Goal: Navigation & Orientation: Find specific page/section

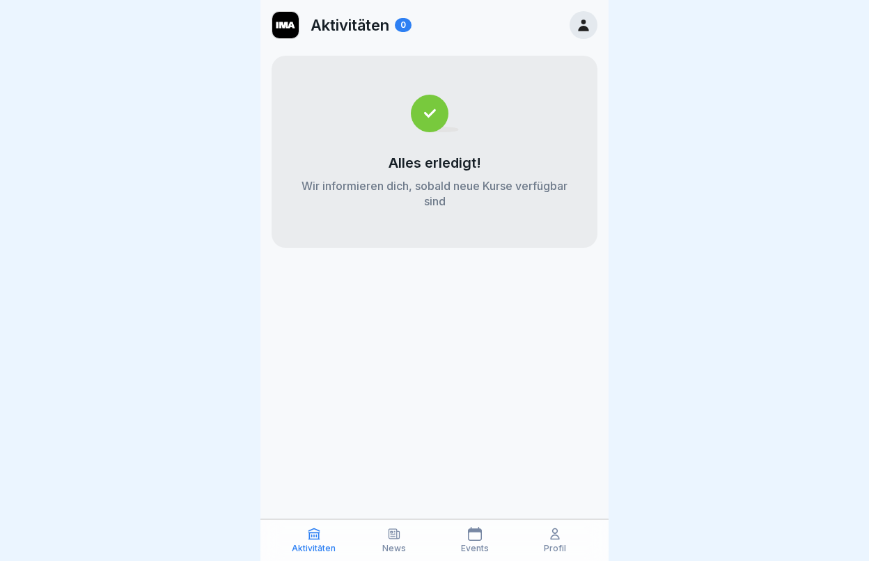
click at [555, 537] on icon at bounding box center [555, 534] width 14 height 14
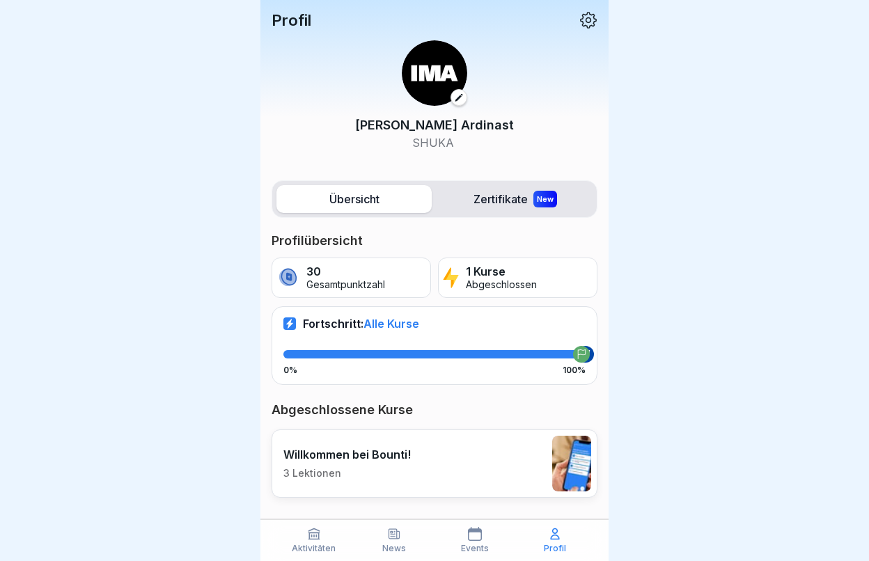
click at [392, 537] on icon at bounding box center [394, 534] width 10 height 10
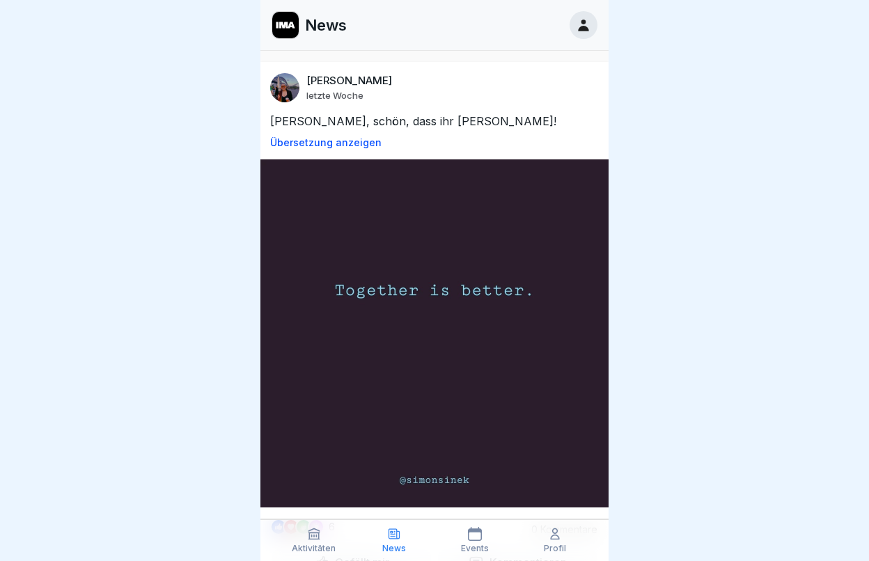
click at [588, 24] on icon at bounding box center [583, 24] width 15 height 15
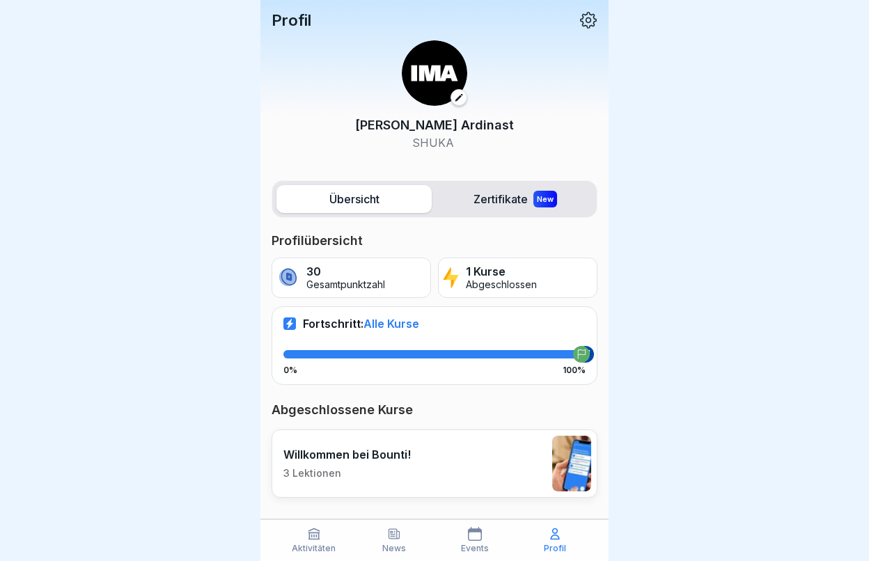
click at [511, 200] on label "Zertifikate New" at bounding box center [514, 199] width 155 height 28
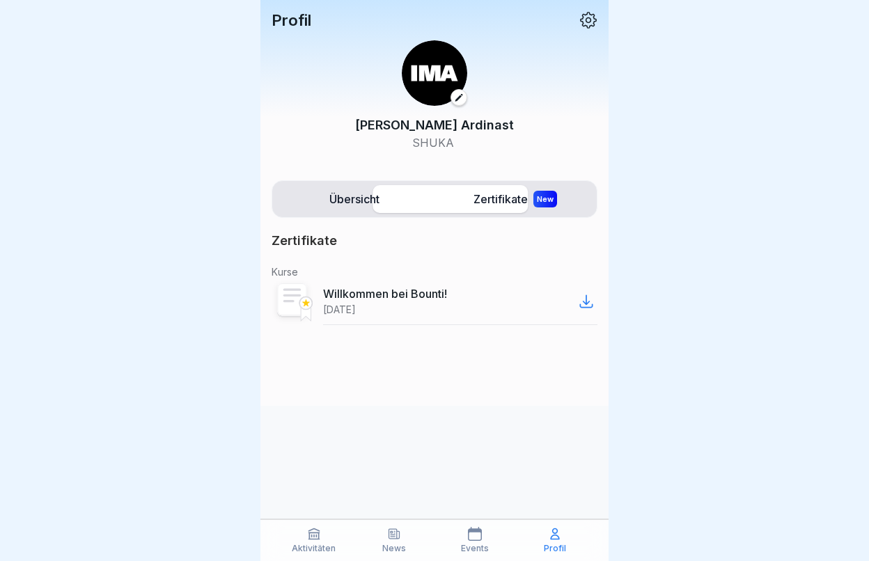
click at [542, 203] on div "New" at bounding box center [545, 199] width 24 height 17
click at [347, 197] on label "Übersicht" at bounding box center [353, 199] width 155 height 28
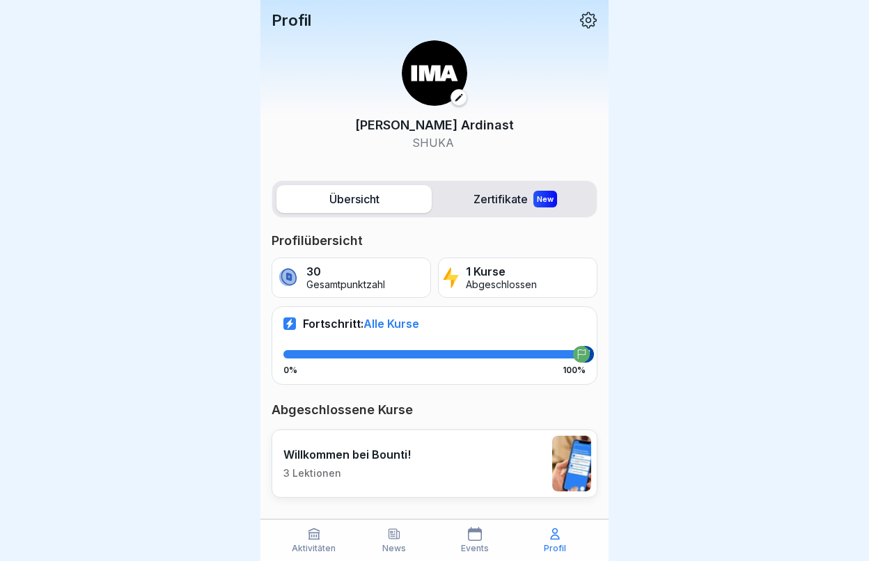
click at [590, 20] on icon at bounding box center [588, 20] width 18 height 18
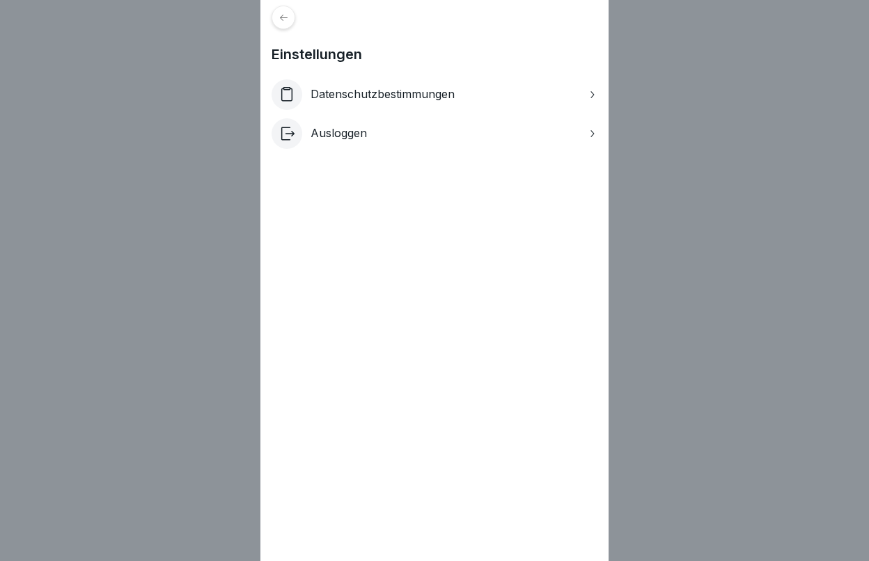
click at [754, 175] on div "Einstellungen Datenschutzbestimmungen Ausloggen" at bounding box center [434, 280] width 869 height 561
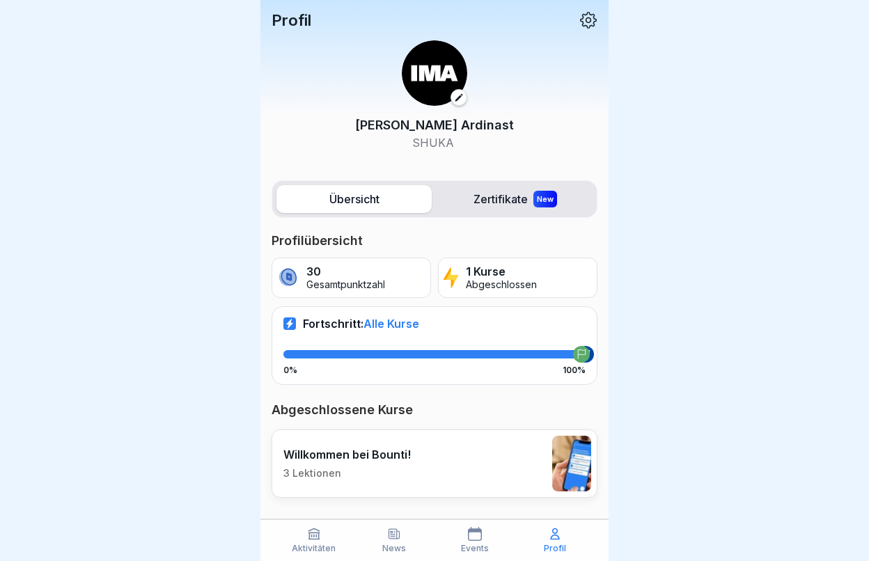
click at [316, 541] on icon at bounding box center [314, 534] width 14 height 14
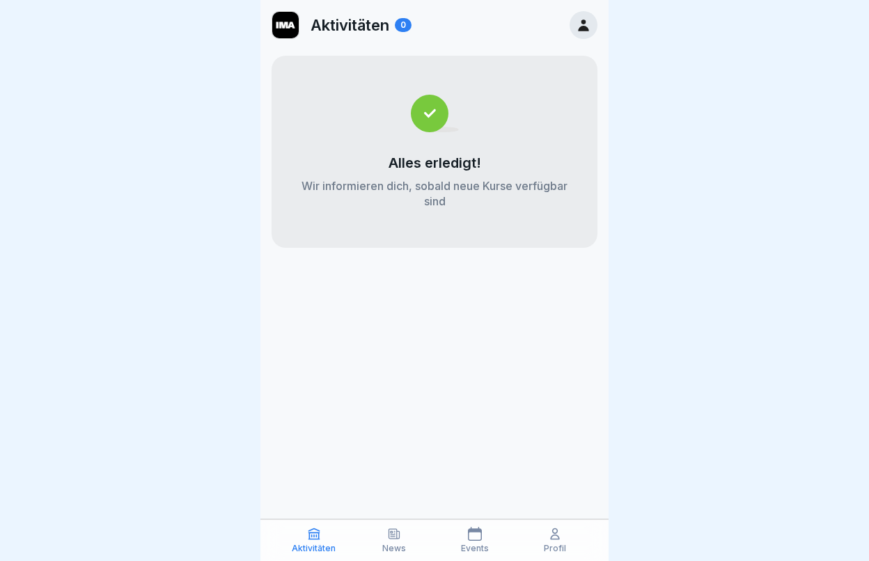
click at [285, 29] on img at bounding box center [285, 25] width 26 height 26
click at [632, 429] on div at bounding box center [434, 280] width 869 height 561
click at [558, 541] on icon at bounding box center [555, 534] width 14 height 14
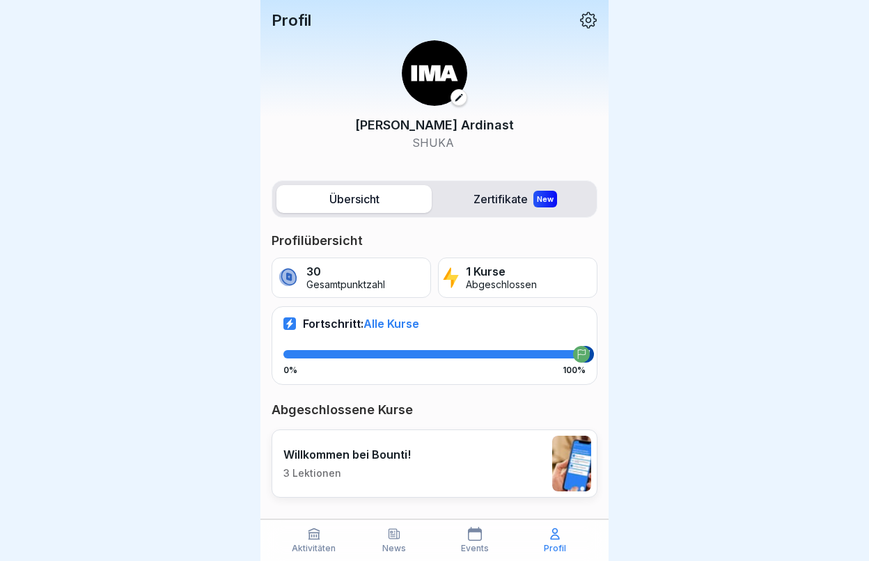
click at [475, 544] on p "Events" at bounding box center [475, 549] width 28 height 10
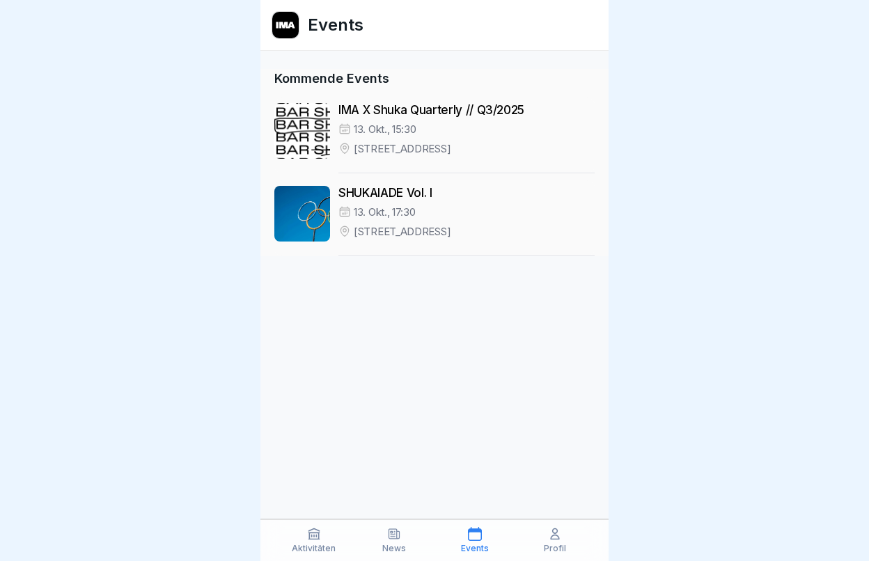
click at [390, 536] on icon at bounding box center [394, 534] width 14 height 14
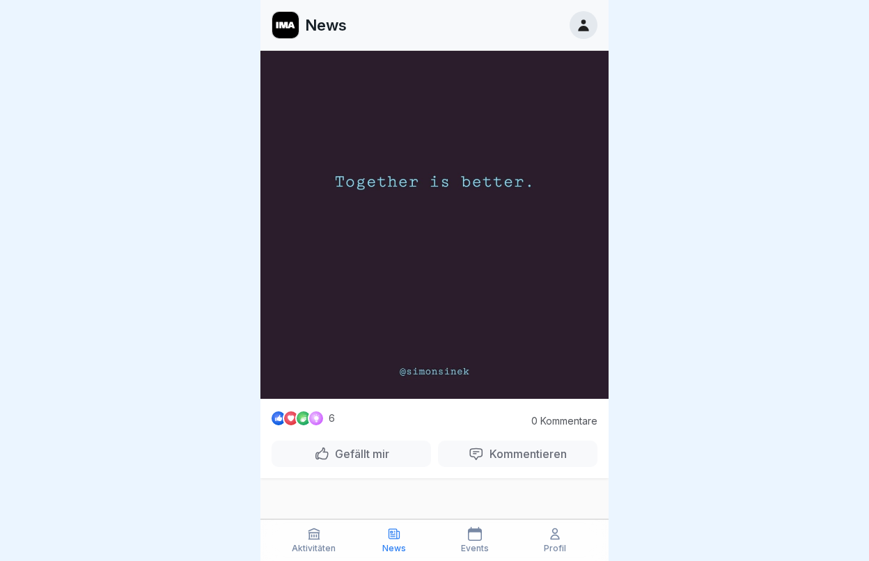
scroll to position [116, 0]
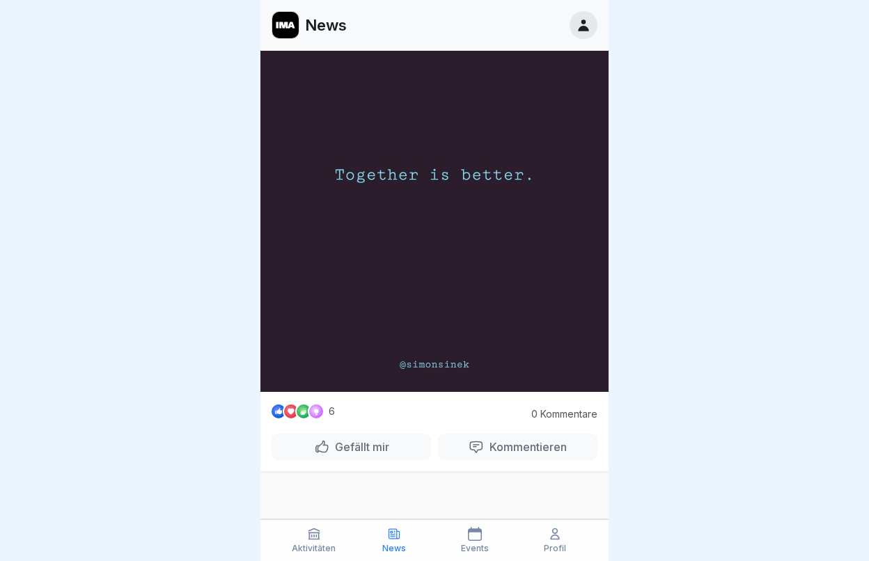
click at [365, 453] on p "Gefällt mir" at bounding box center [359, 447] width 60 height 14
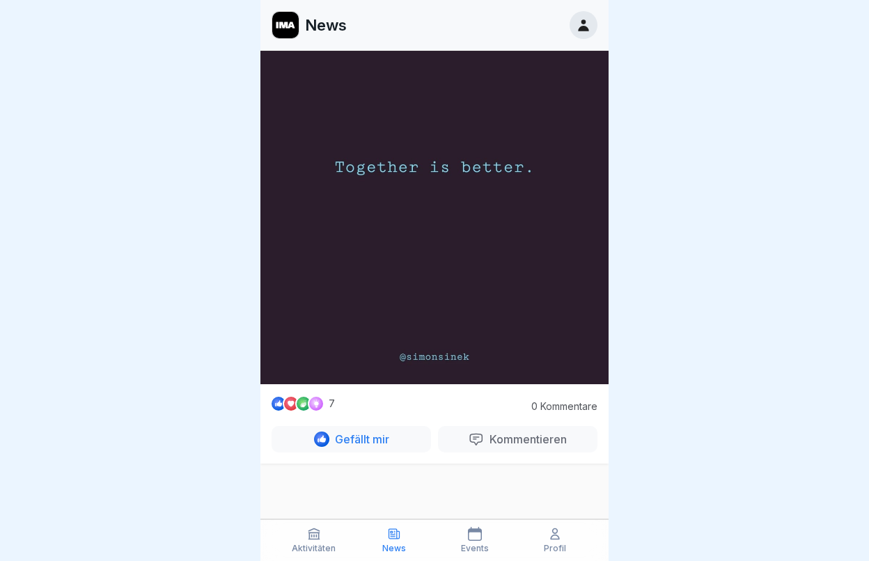
scroll to position [123, 0]
click at [316, 544] on p "Aktivitäten" at bounding box center [314, 549] width 44 height 10
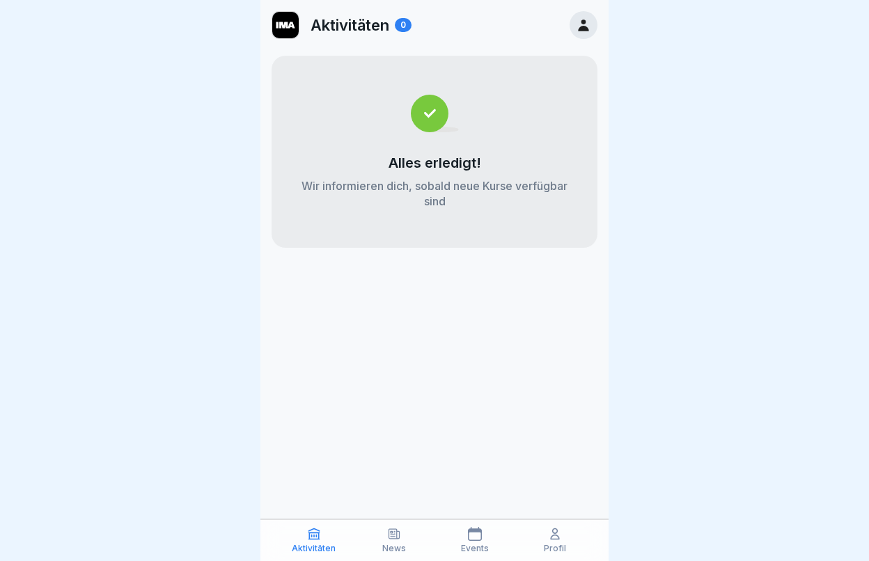
click at [393, 539] on icon at bounding box center [394, 534] width 10 height 10
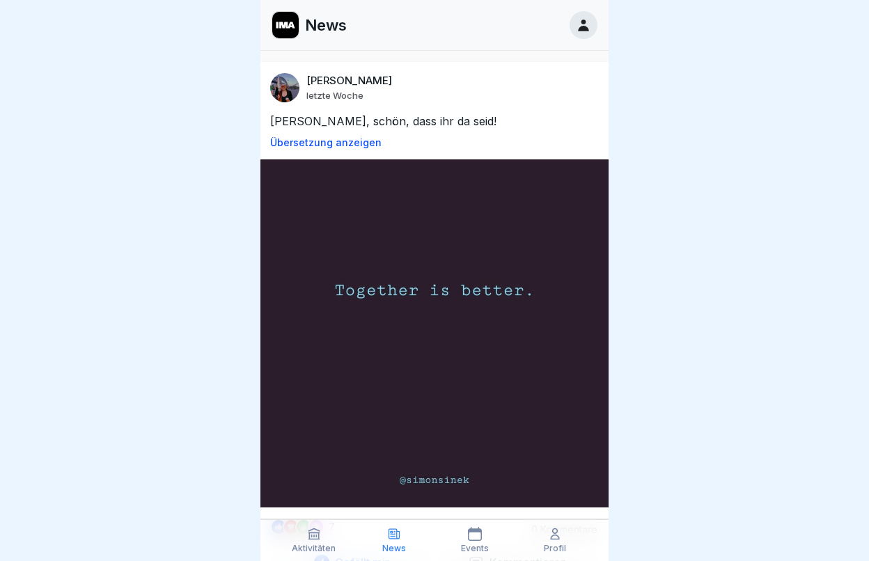
click at [311, 537] on icon at bounding box center [313, 534] width 10 height 10
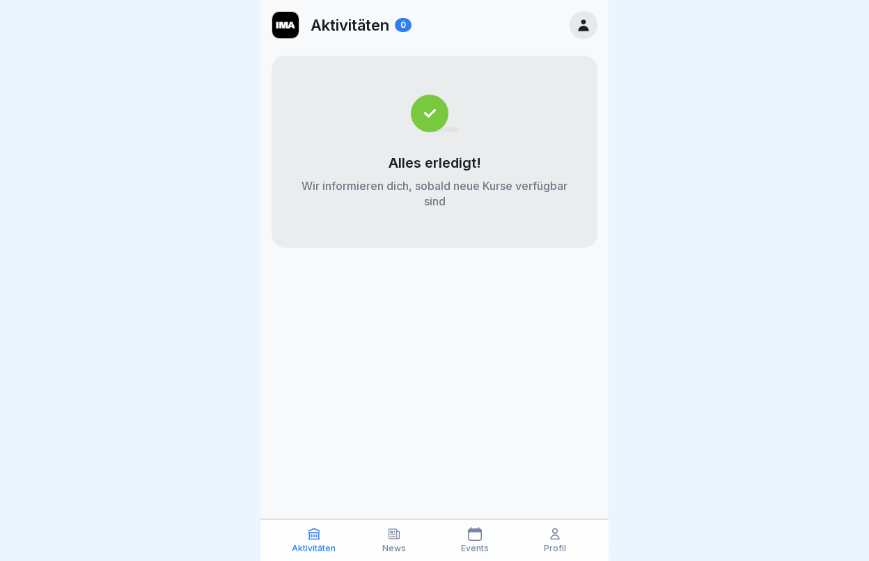
click at [479, 539] on icon at bounding box center [475, 534] width 14 height 14
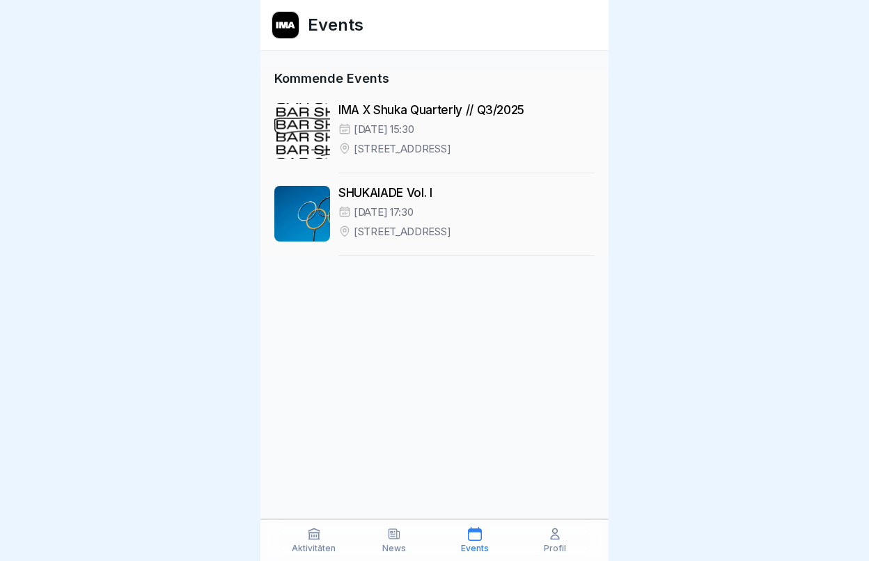
click at [558, 539] on icon at bounding box center [555, 534] width 14 height 14
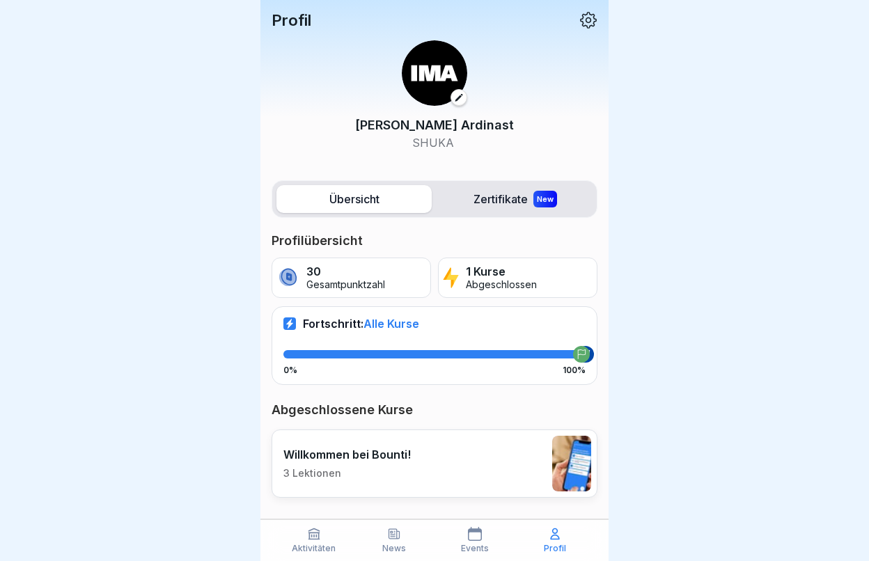
click at [585, 13] on icon at bounding box center [588, 20] width 18 height 18
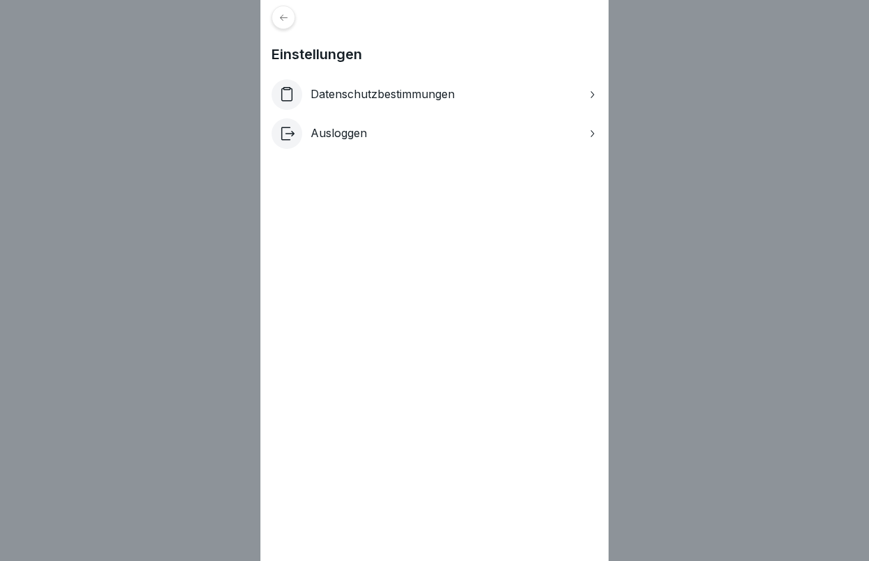
click at [691, 237] on div "Einstellungen Datenschutzbestimmungen Ausloggen" at bounding box center [434, 280] width 869 height 561
